Goal: Task Accomplishment & Management: Manage account settings

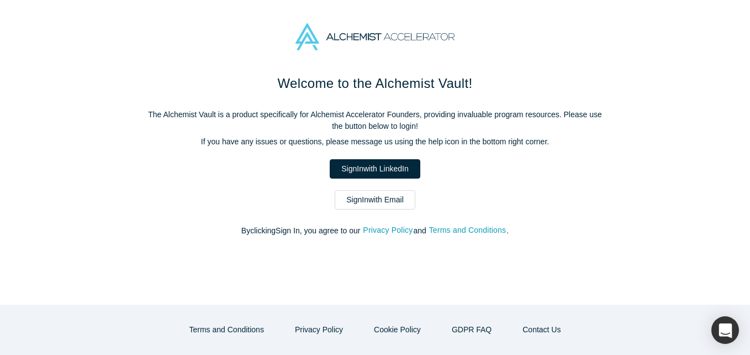
click at [393, 205] on link "Sign In with Email" at bounding box center [375, 199] width 81 height 19
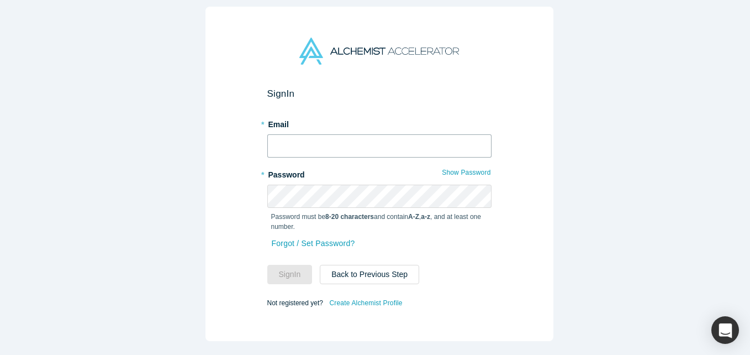
click at [308, 143] on input "text" at bounding box center [379, 145] width 224 height 23
type input "[EMAIL_ADDRESS][DOMAIN_NAME]"
click at [281, 266] on button "Sign In" at bounding box center [289, 274] width 45 height 19
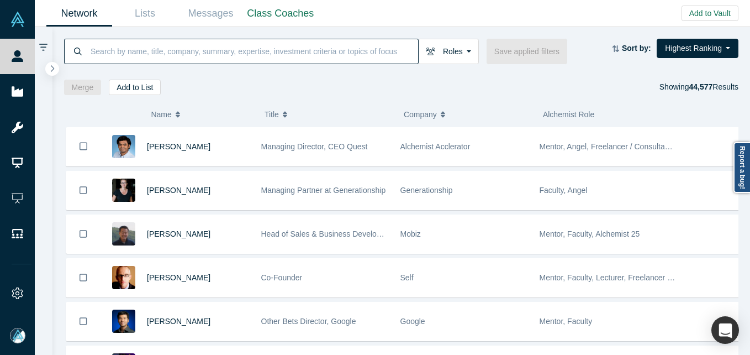
click at [121, 52] on input at bounding box center [253, 51] width 329 height 26
paste input "Abhinaya Konduru"
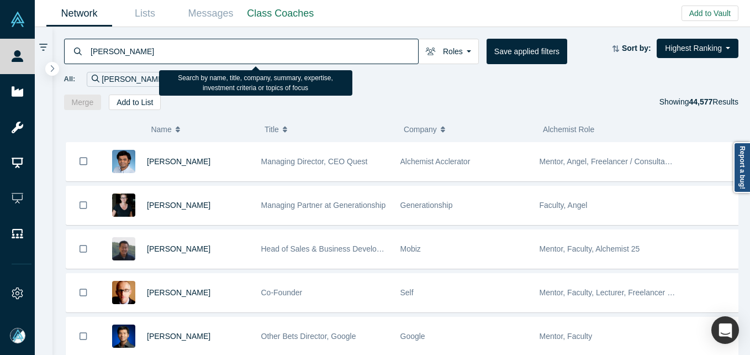
type input "Abhinaya Konduru"
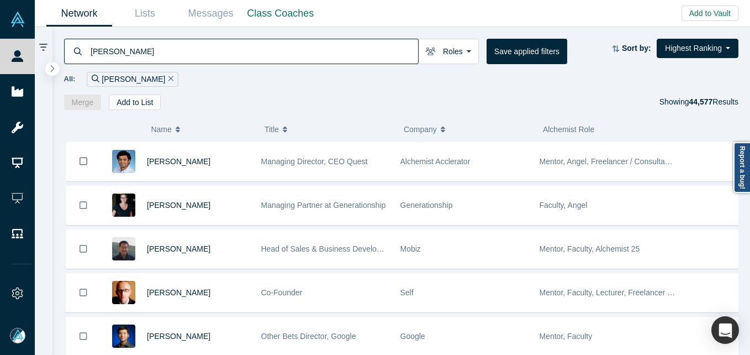
click at [88, 54] on div "Abhinaya Konduru" at bounding box center [241, 51] width 355 height 25
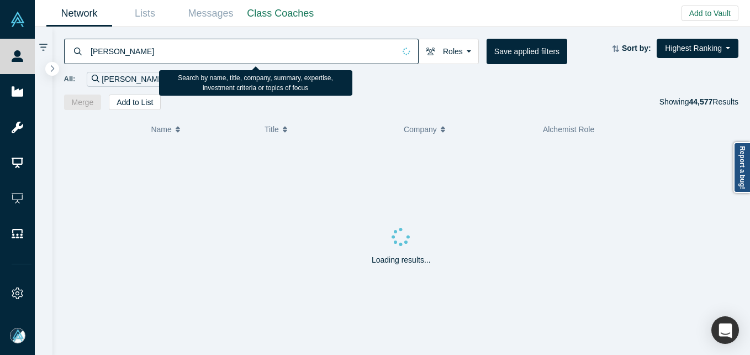
drag, startPoint x: 92, startPoint y: 51, endPoint x: 116, endPoint y: 34, distance: 29.0
click at [92, 50] on input "Abhinaya Konduru" at bounding box center [241, 51] width 305 height 26
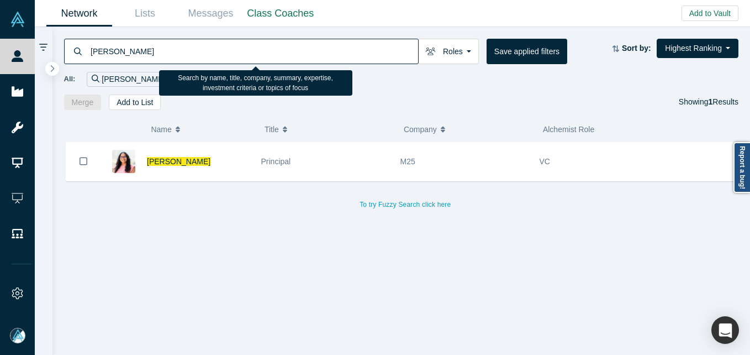
click at [176, 50] on input "Abhinaya Konduru" at bounding box center [253, 51] width 329 height 26
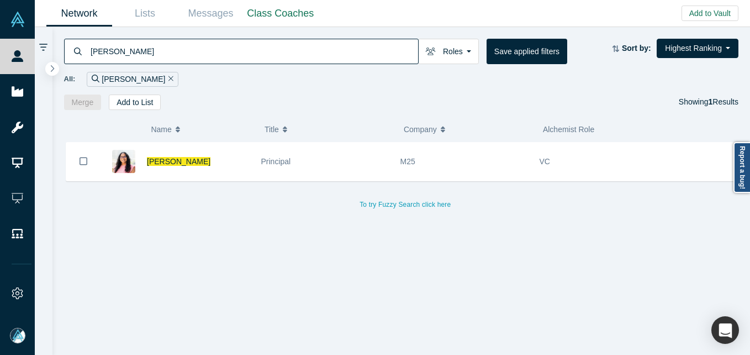
click at [177, 162] on span "Abhinaya Konduru" at bounding box center [179, 161] width 64 height 9
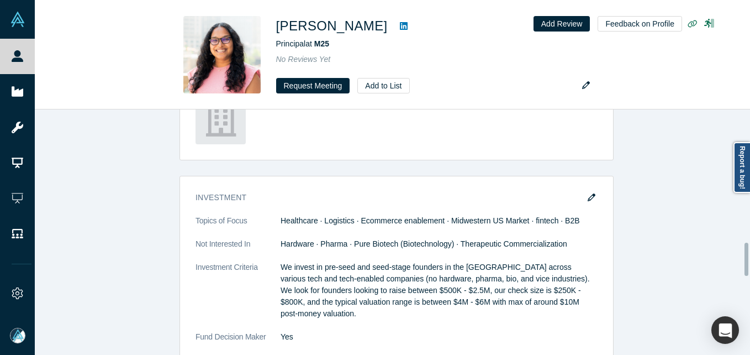
scroll to position [994, 0]
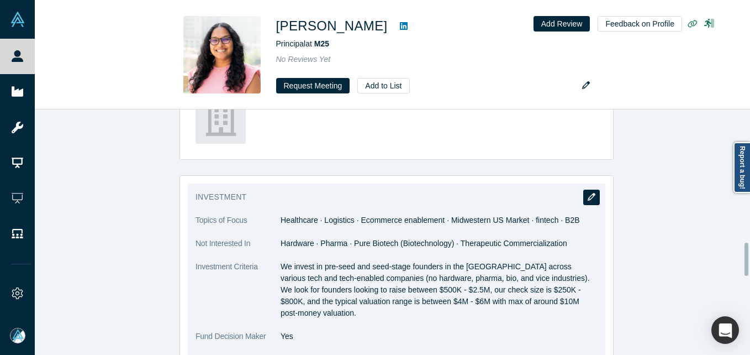
click at [588, 194] on icon "button" at bounding box center [592, 197] width 8 height 8
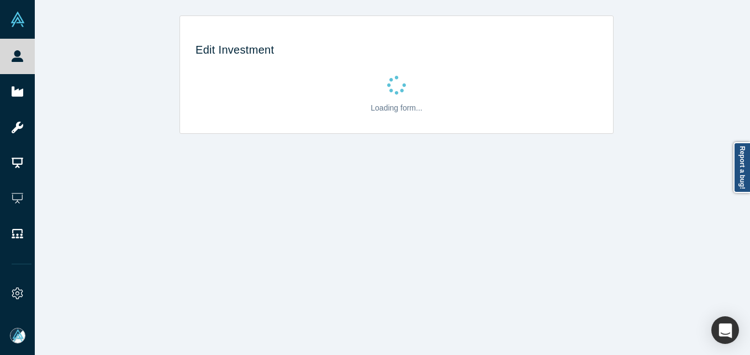
scroll to position [0, 0]
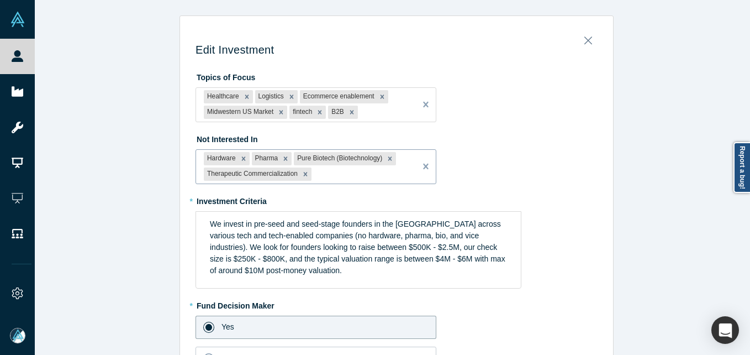
click at [379, 175] on div at bounding box center [361, 174] width 94 height 14
type input "Non-Midwestern US Market"
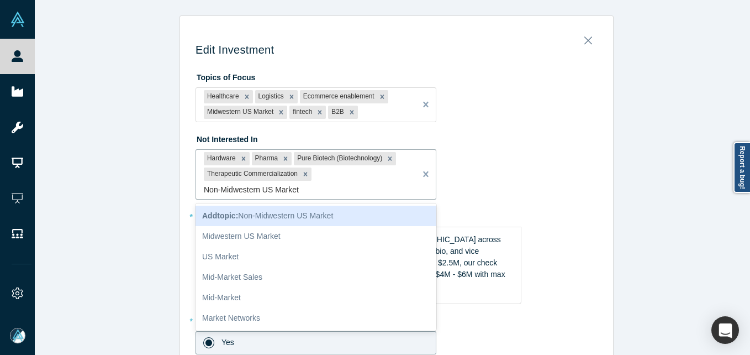
click at [359, 215] on div "Add topic : Non-Midwestern US Market" at bounding box center [315, 215] width 241 height 20
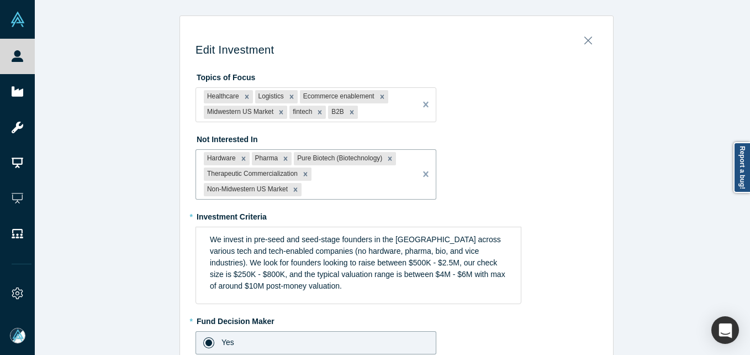
click at [565, 163] on div "Not Interested In option Non-Midwestern US Market, selected. Hardware Pharma Pu…" at bounding box center [396, 165] width 402 height 70
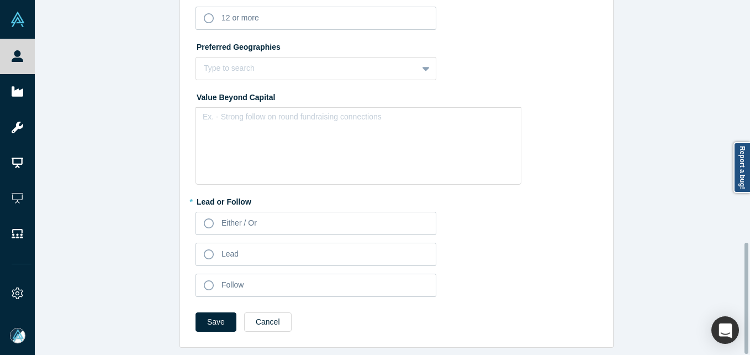
scroll to position [775, 0]
click at [223, 314] on button "Save" at bounding box center [215, 321] width 41 height 19
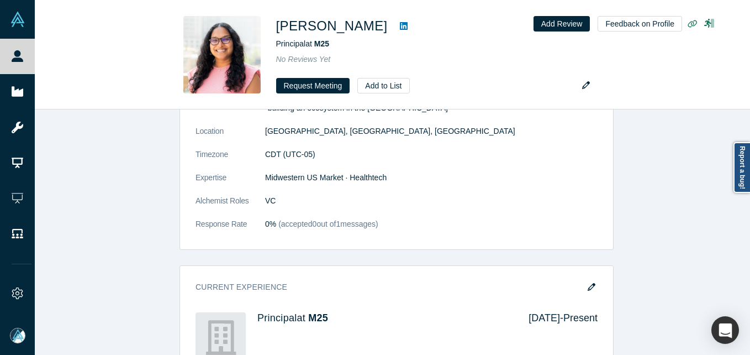
scroll to position [0, 0]
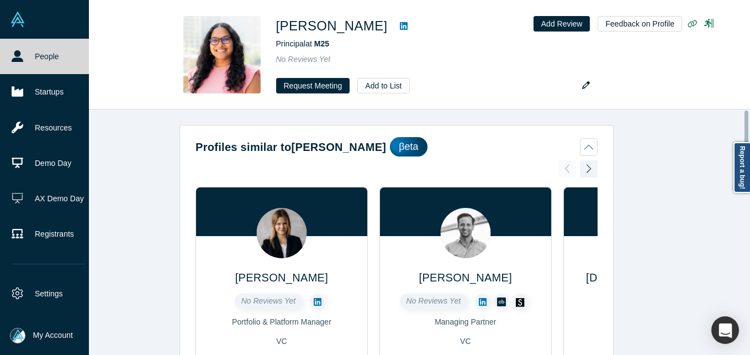
click at [25, 48] on link "People" at bounding box center [48, 56] width 97 height 35
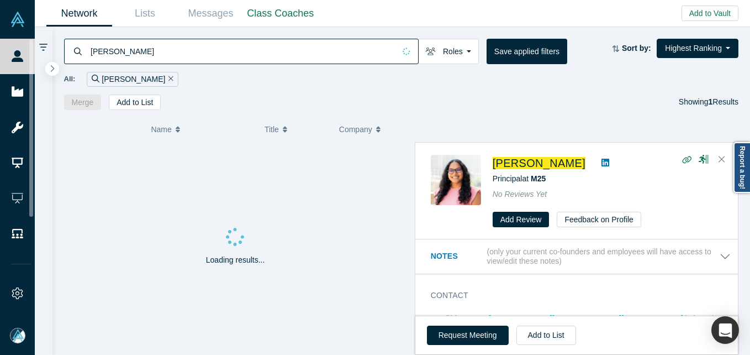
click at [135, 48] on input "Abhinaya Konduru" at bounding box center [241, 51] width 305 height 26
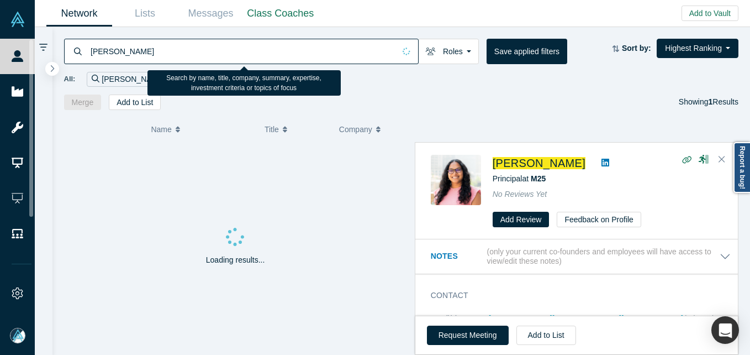
click at [135, 48] on input "Abhinaya Konduru" at bounding box center [241, 51] width 305 height 26
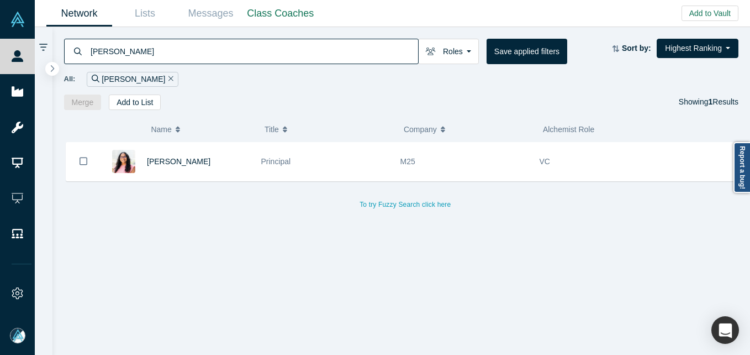
type input "Everett Cox"
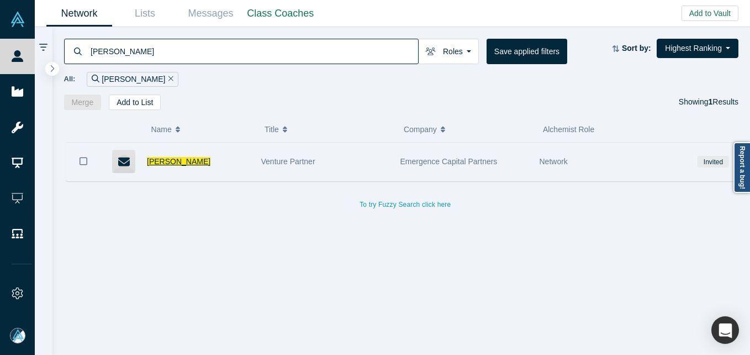
click at [153, 157] on span "Everett Cox" at bounding box center [179, 161] width 64 height 9
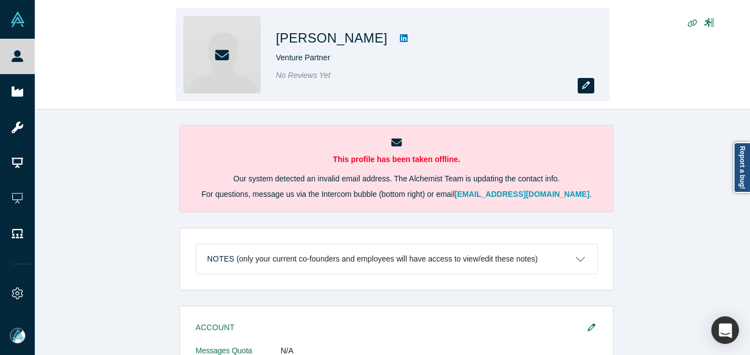
click at [585, 87] on icon "button" at bounding box center [586, 85] width 8 height 8
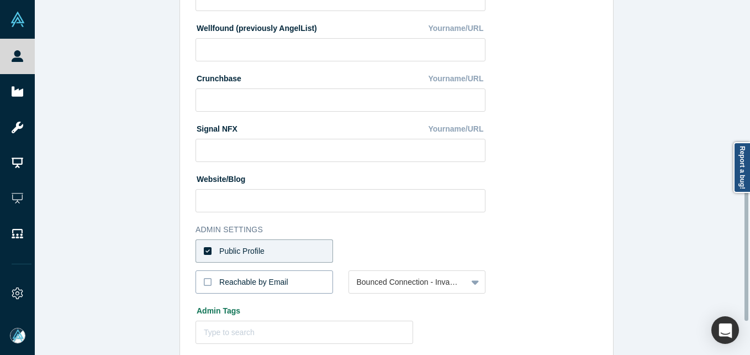
scroll to position [442, 0]
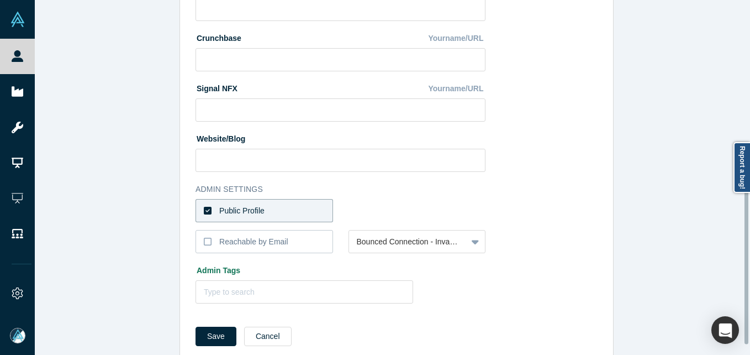
click at [294, 205] on label "Public Profile" at bounding box center [264, 210] width 138 height 23
click at [0, 0] on input "Public Profile" at bounding box center [0, 0] width 0 height 0
click at [397, 208] on div at bounding box center [408, 211] width 103 height 14
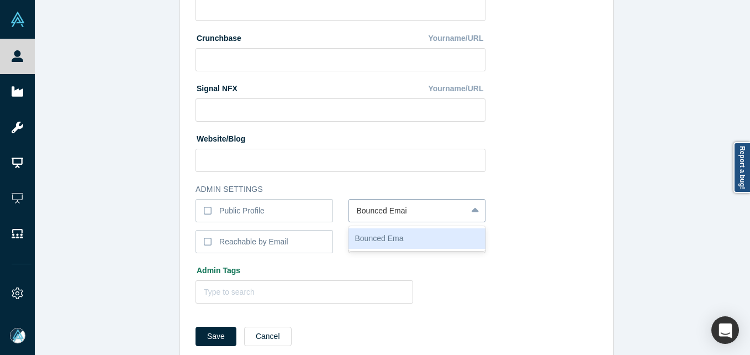
type input "Bounced Email"
click at [195, 326] on button "Save" at bounding box center [215, 335] width 41 height 19
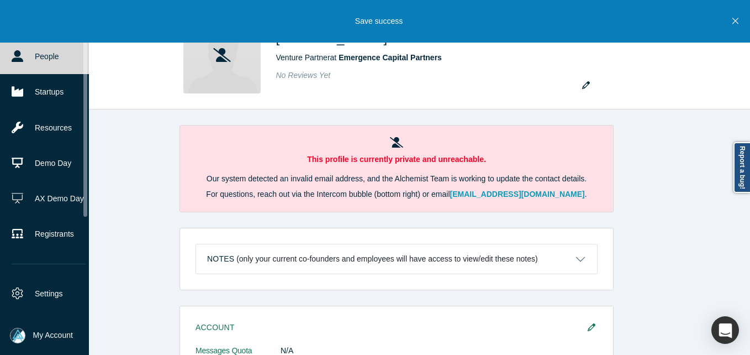
click at [27, 57] on link "People" at bounding box center [48, 56] width 97 height 35
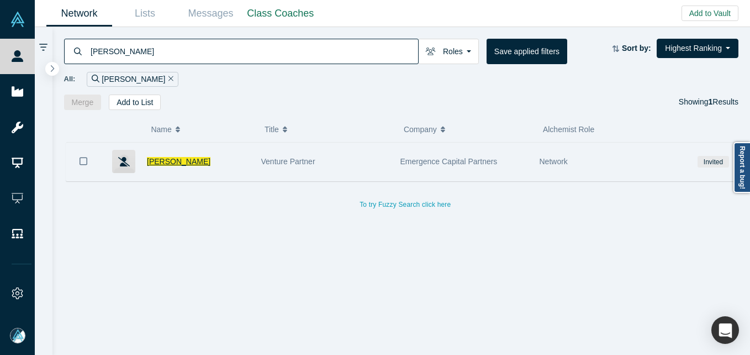
click at [172, 165] on span "Everett Cox" at bounding box center [179, 161] width 64 height 9
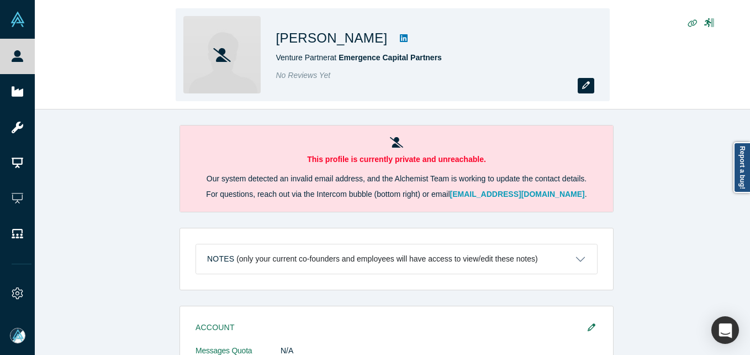
click at [586, 85] on icon "button" at bounding box center [586, 85] width 8 height 8
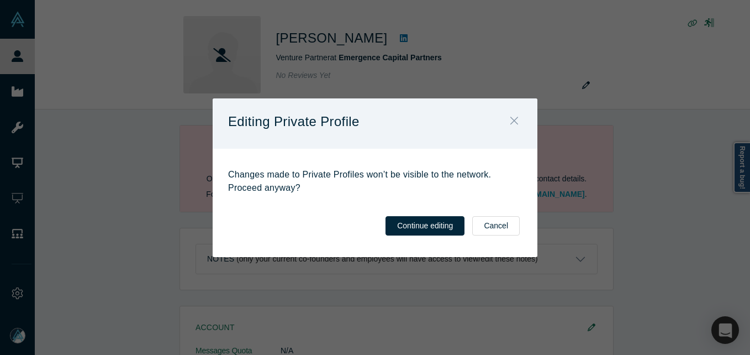
click at [515, 123] on icon "Close" at bounding box center [514, 120] width 8 height 12
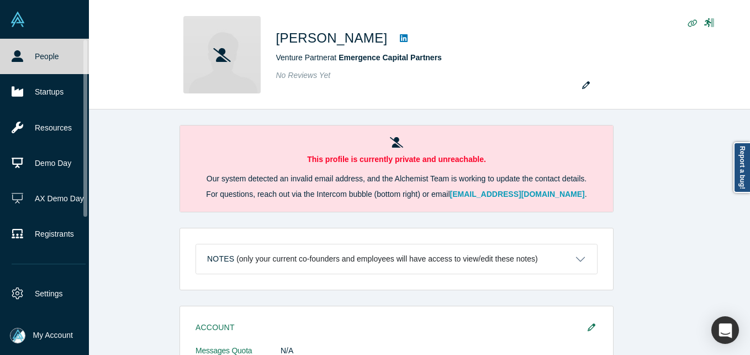
click at [24, 59] on link "People" at bounding box center [48, 56] width 97 height 35
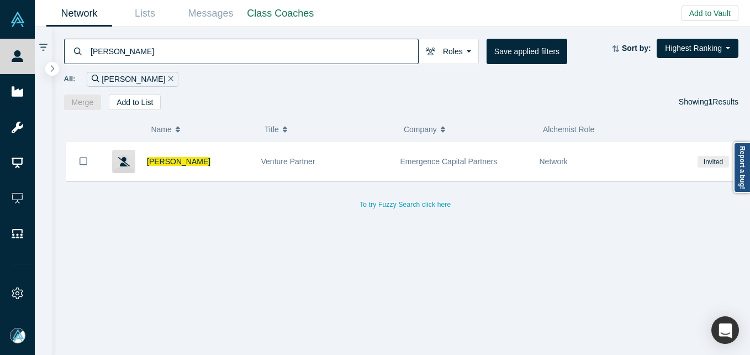
click at [124, 46] on input "Everett Cox" at bounding box center [253, 51] width 329 height 26
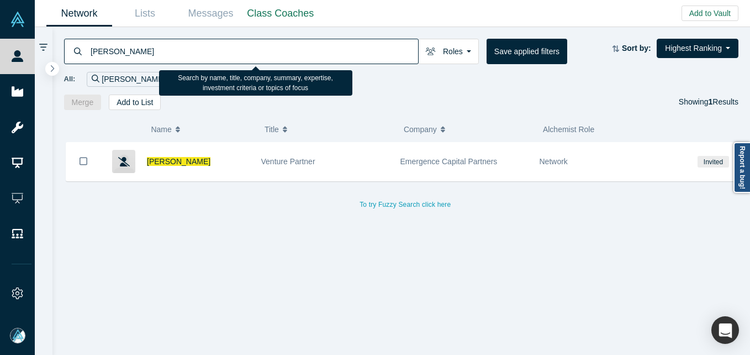
click at [124, 46] on input "Everett Cox" at bounding box center [253, 51] width 329 height 26
paste input "Olivia Sterns Walton"
type input "Olivia Sterns Walton"
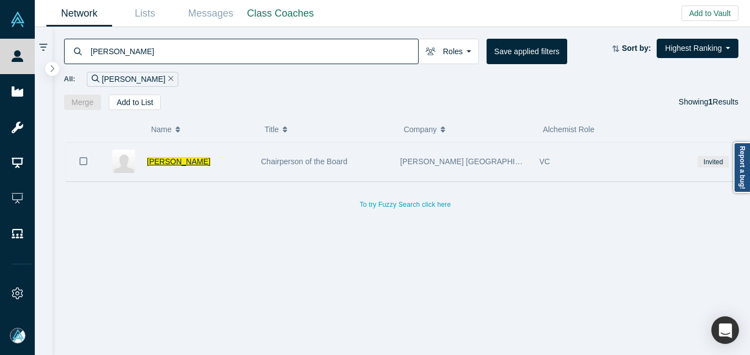
click at [187, 163] on span "Olivia Sterns Walton" at bounding box center [179, 161] width 64 height 9
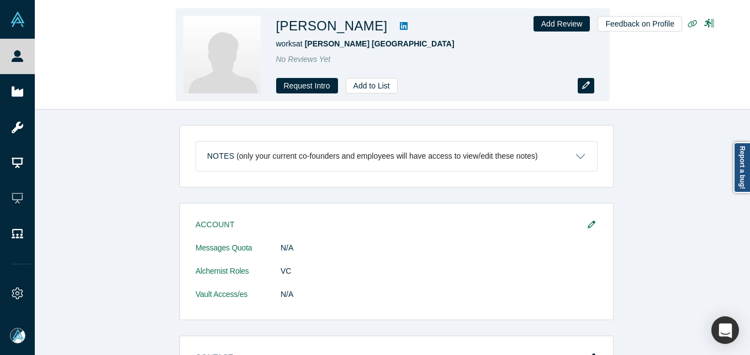
click at [589, 81] on button "button" at bounding box center [586, 85] width 17 height 15
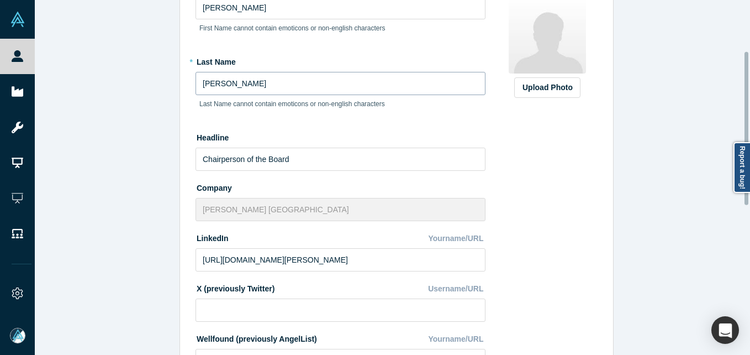
scroll to position [166, 0]
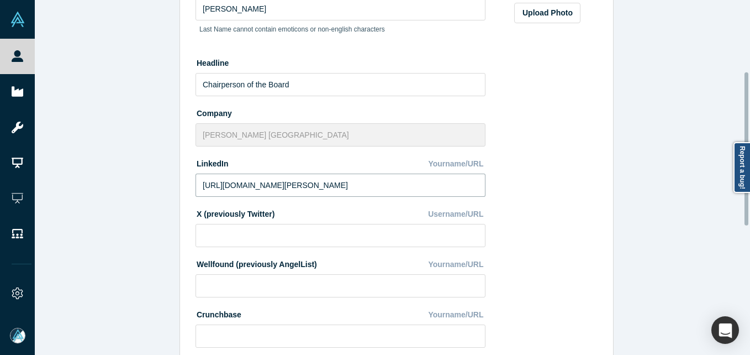
drag, startPoint x: 405, startPoint y: 184, endPoint x: 79, endPoint y: 159, distance: 327.3
click at [79, 159] on div "Edit Profile * First Name Olivia Sterns First Name cannot contain emoticons or …" at bounding box center [396, 181] width 723 height 363
paste input "www.linkedin.com/in/olivia-walton-44961a5/"
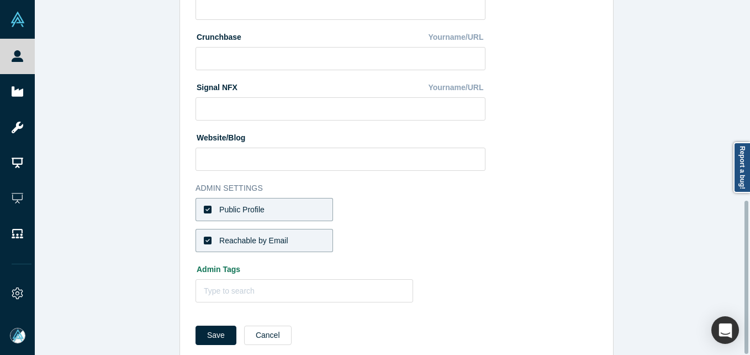
scroll to position [464, 0]
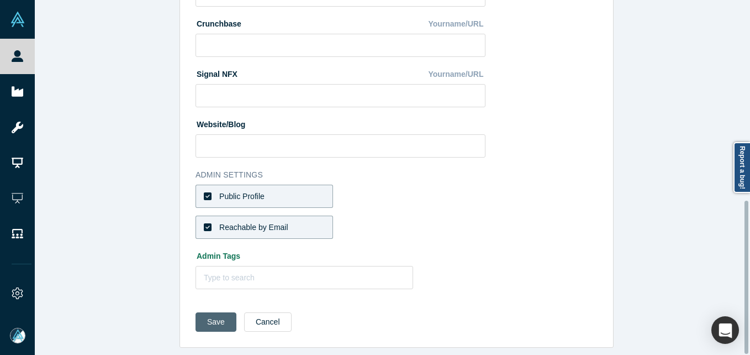
type input "https://www.linkedin.com/in/olivia-walton-44961a5/"
click at [207, 314] on button "Save" at bounding box center [215, 321] width 41 height 19
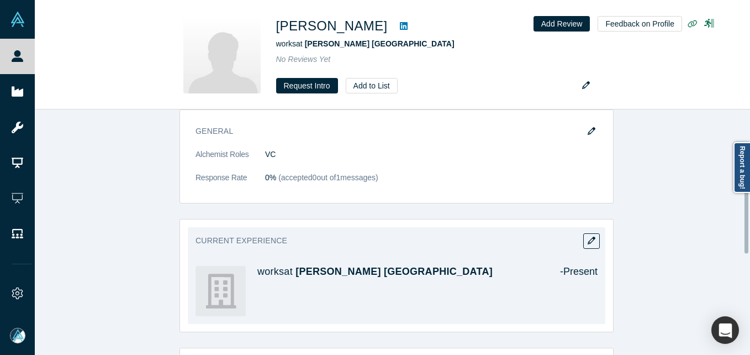
scroll to position [331, 0]
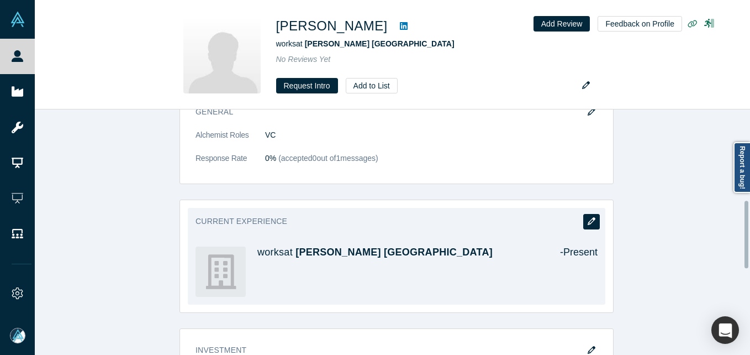
click at [583, 215] on button "button" at bounding box center [591, 221] width 17 height 15
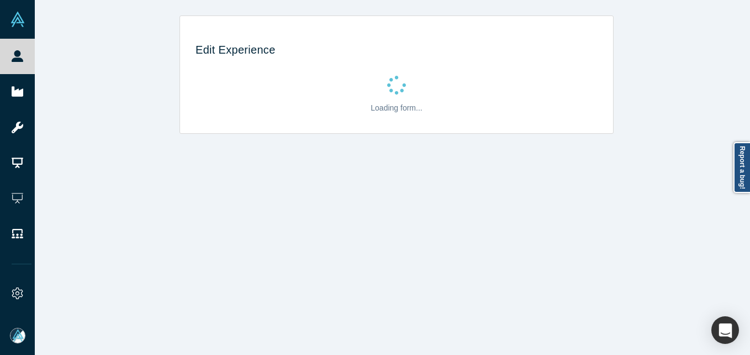
scroll to position [0, 0]
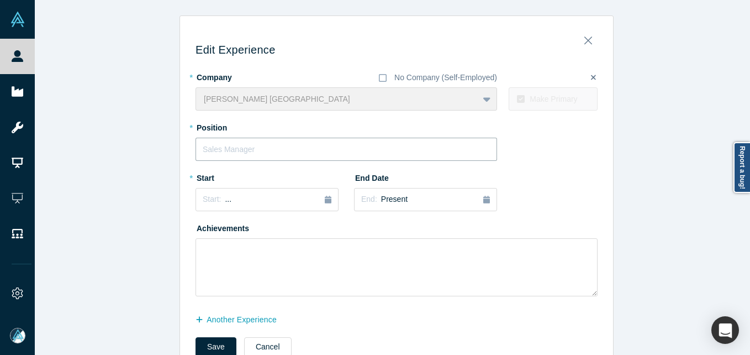
click at [249, 151] on input "text" at bounding box center [346, 149] width 302 height 23
paste input "Chairperson of the Board"
type input "Chairperson of the Board"
click at [116, 160] on div "Edit Experience * Company No Company (Self-Employed) Crystal Bridges Museum of …" at bounding box center [396, 193] width 723 height 357
click at [262, 194] on div "Start: ..." at bounding box center [267, 199] width 129 height 12
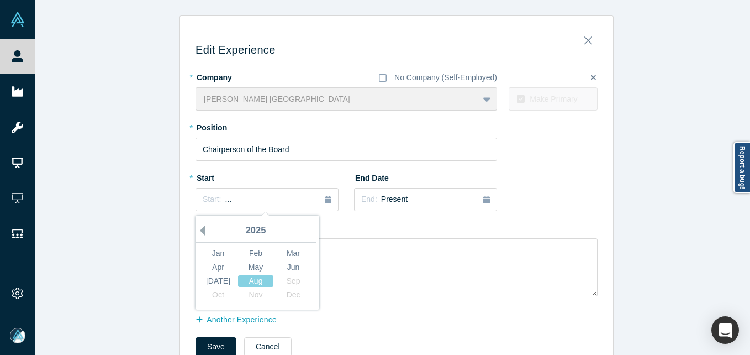
click at [197, 227] on button "Previous Year" at bounding box center [199, 230] width 11 height 11
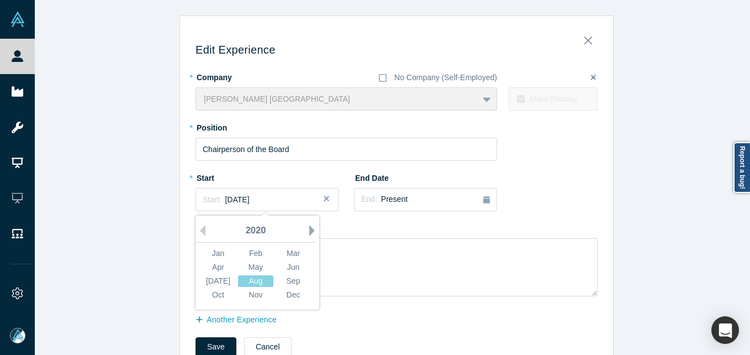
click at [309, 233] on button "Next Year" at bounding box center [314, 230] width 11 height 11
click at [251, 297] on div "Nov" at bounding box center [255, 295] width 35 height 12
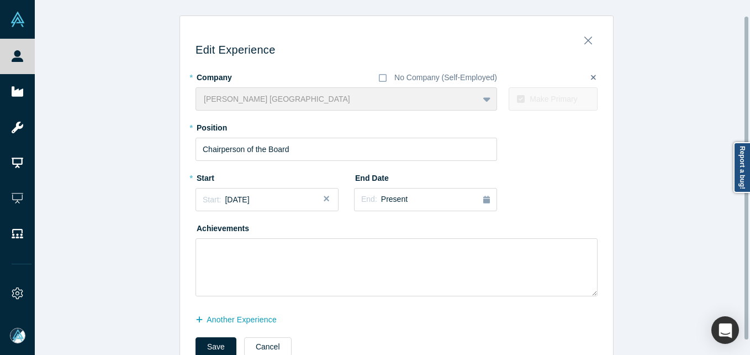
scroll to position [33, 0]
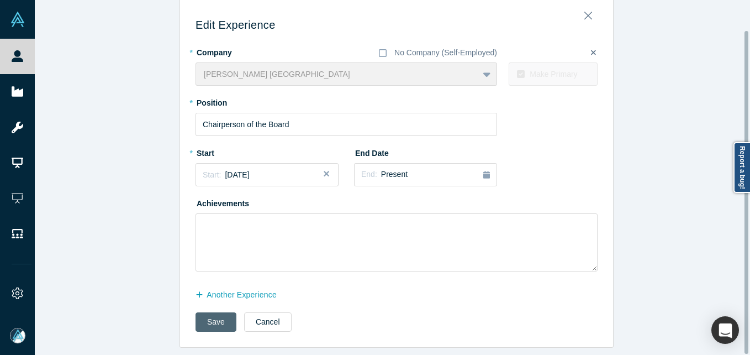
click at [213, 319] on button "Save" at bounding box center [215, 321] width 41 height 19
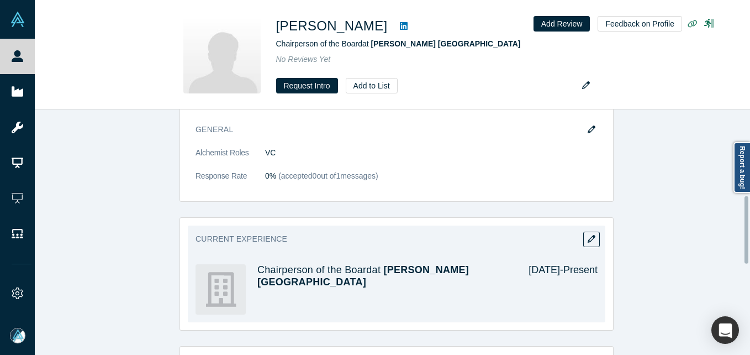
scroll to position [258, 0]
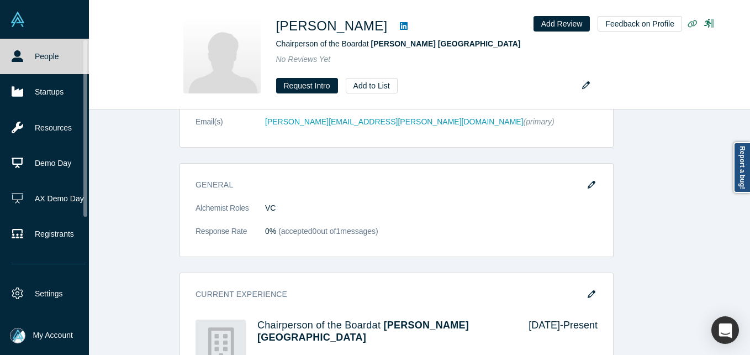
drag, startPoint x: 41, startPoint y: 56, endPoint x: 69, endPoint y: 3, distance: 59.5
click at [41, 56] on link "People" at bounding box center [48, 56] width 97 height 35
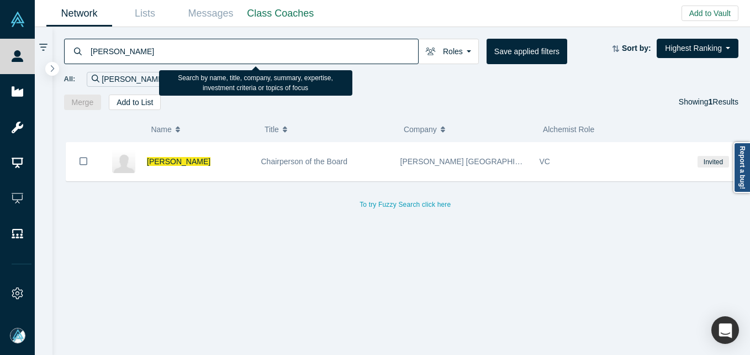
click at [202, 49] on input "Olivia Sterns Walton" at bounding box center [253, 51] width 329 height 26
paste input "Manzur Rahma"
click at [90, 51] on input "Manzur Rahman" at bounding box center [253, 51] width 329 height 26
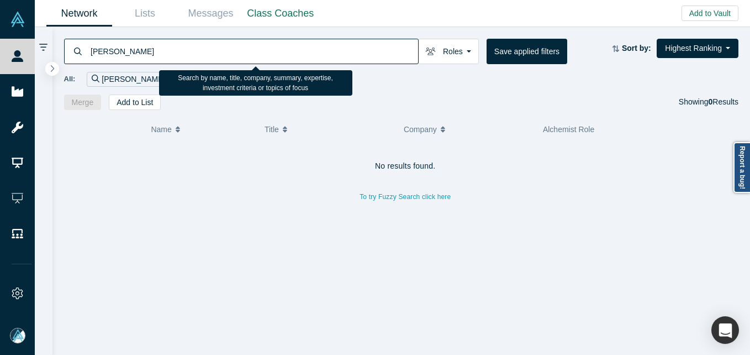
click at [155, 52] on input "Manzur Rahman" at bounding box center [253, 51] width 329 height 26
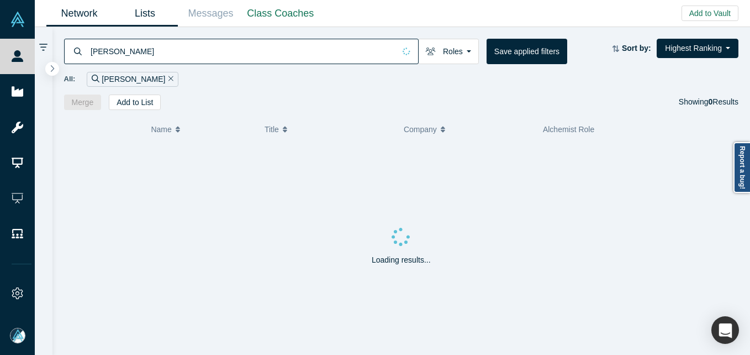
type input "Manzur Rahman"
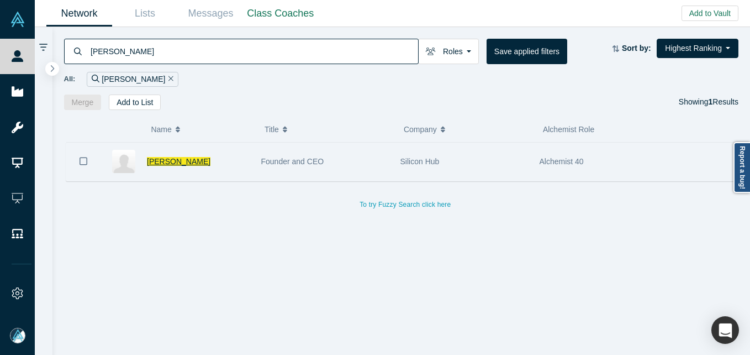
click at [173, 161] on span "Manzur Rahman" at bounding box center [179, 161] width 64 height 9
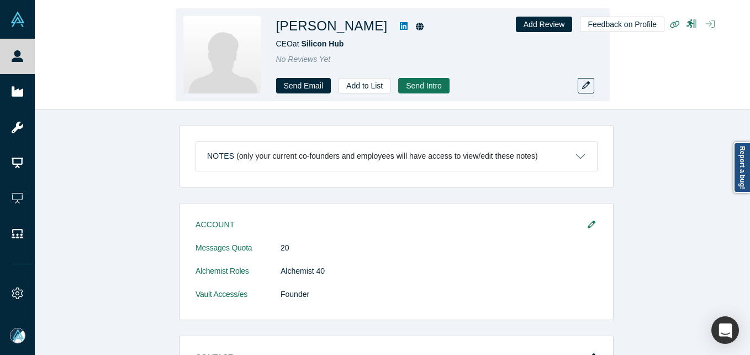
click at [714, 27] on icon "button" at bounding box center [710, 23] width 9 height 9
